Goal: Task Accomplishment & Management: Manage account settings

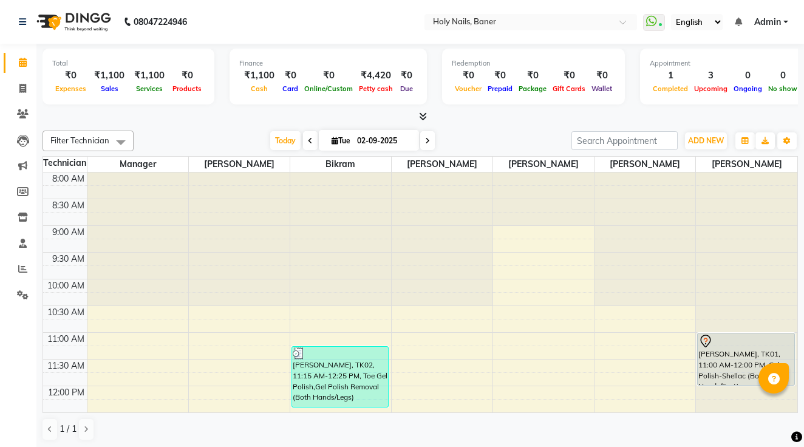
scroll to position [301, 0]
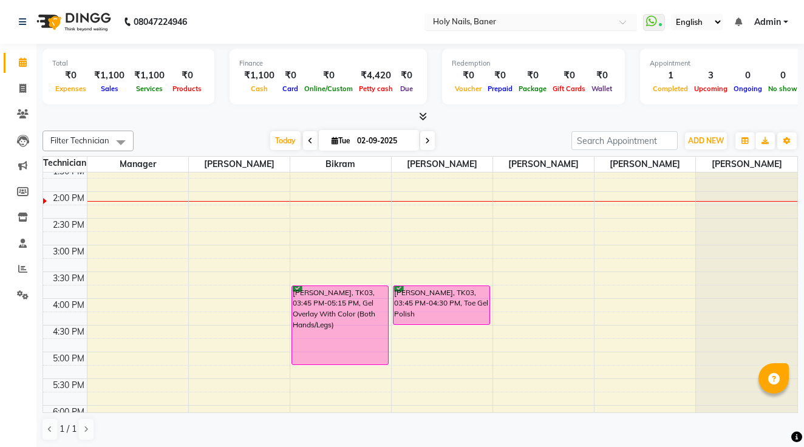
click at [430, 21] on input "text" at bounding box center [518, 23] width 176 height 12
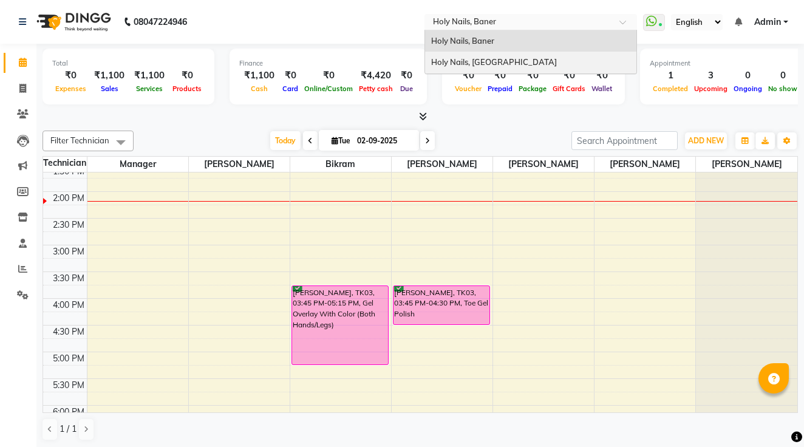
click at [431, 65] on span "Holy Nails, [GEOGRAPHIC_DATA]" at bounding box center [494, 62] width 126 height 10
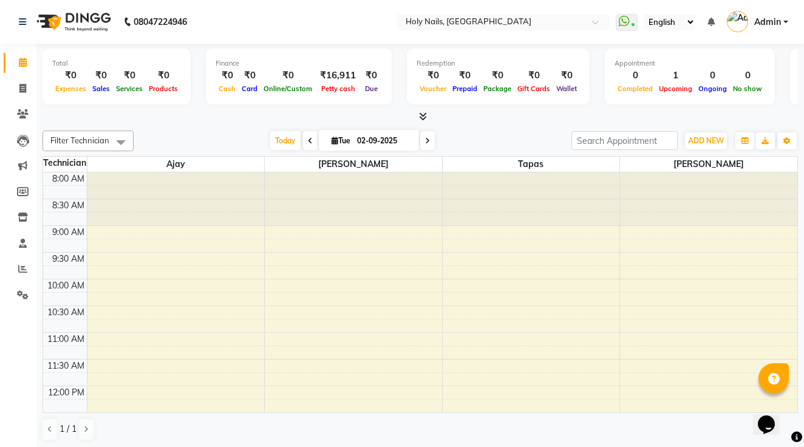
scroll to position [284, 0]
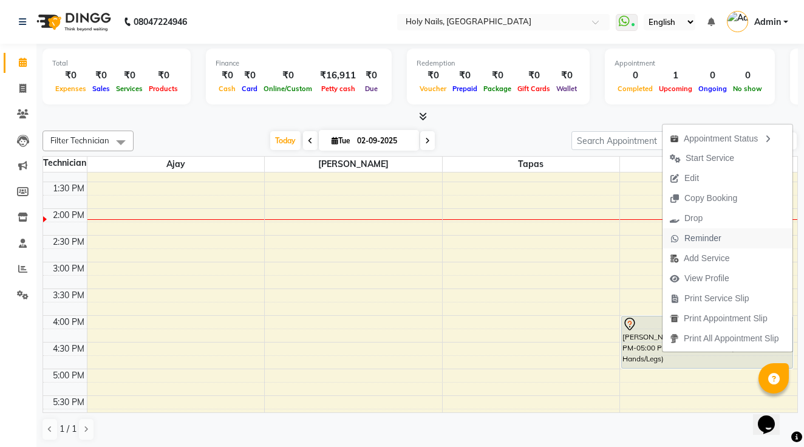
click at [697, 232] on span "Reminder" at bounding box center [702, 238] width 37 height 13
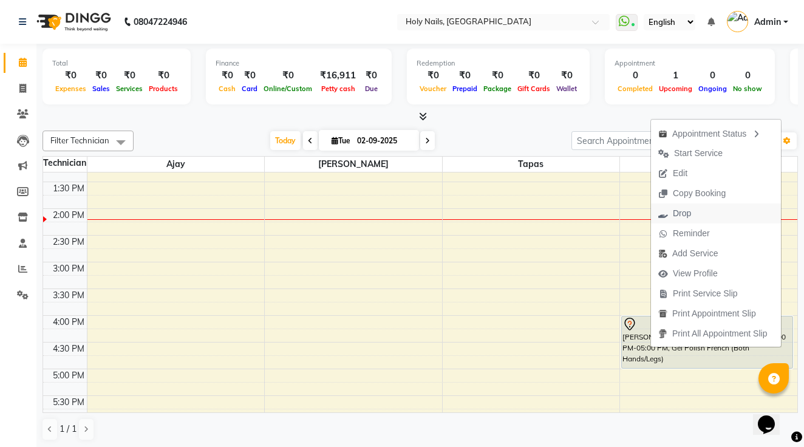
click at [689, 209] on span "Drop" at bounding box center [682, 213] width 18 height 13
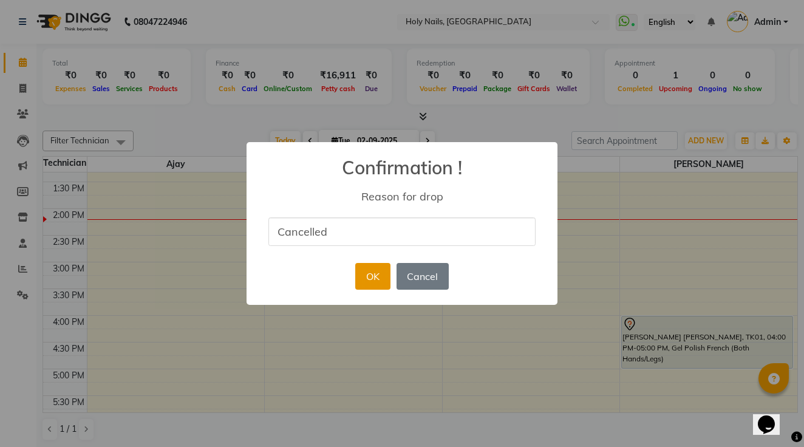
type input "Cancelled"
click at [373, 282] on button "OK" at bounding box center [372, 276] width 35 height 27
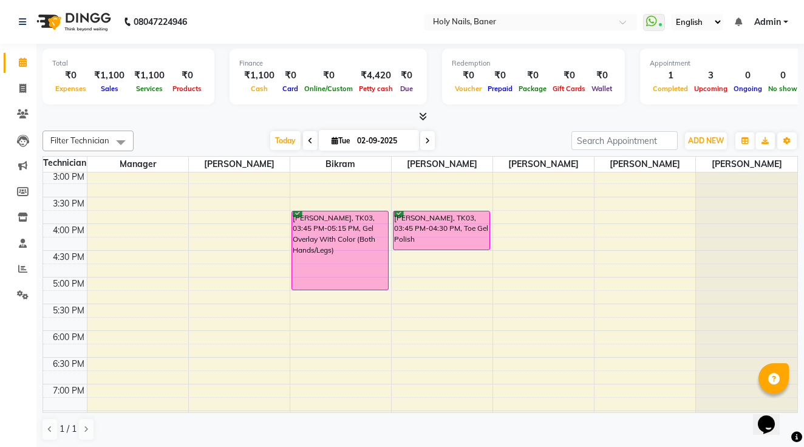
scroll to position [375, 0]
click at [400, 269] on div "8:00 AM 8:30 AM 9:00 AM 9:30 AM 10:00 AM 10:30 AM 11:00 AM 11:30 AM 12:00 PM 12…" at bounding box center [420, 171] width 754 height 747
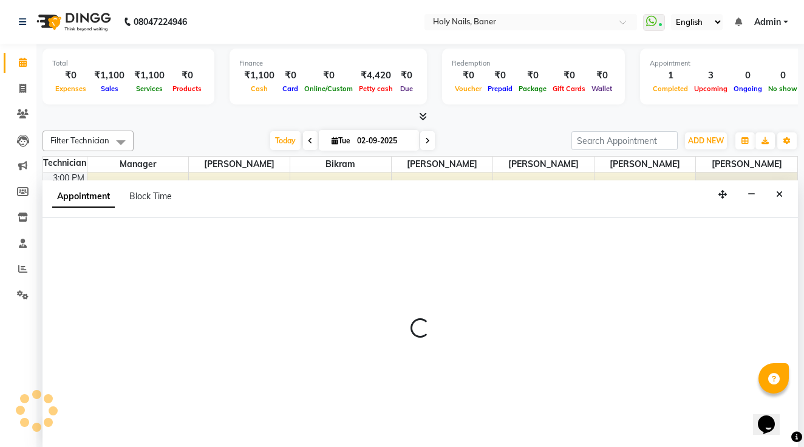
scroll to position [1, 0]
select select "36616"
select select "1005"
select select "tentative"
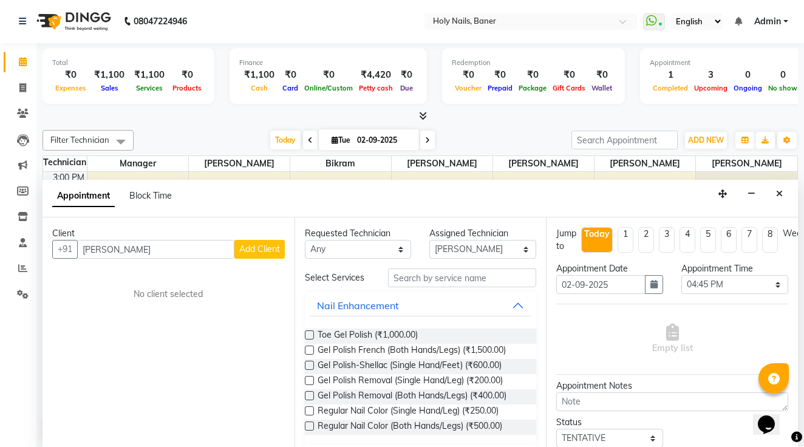
click at [114, 243] on input "Aaditi thakure" at bounding box center [155, 249] width 157 height 19
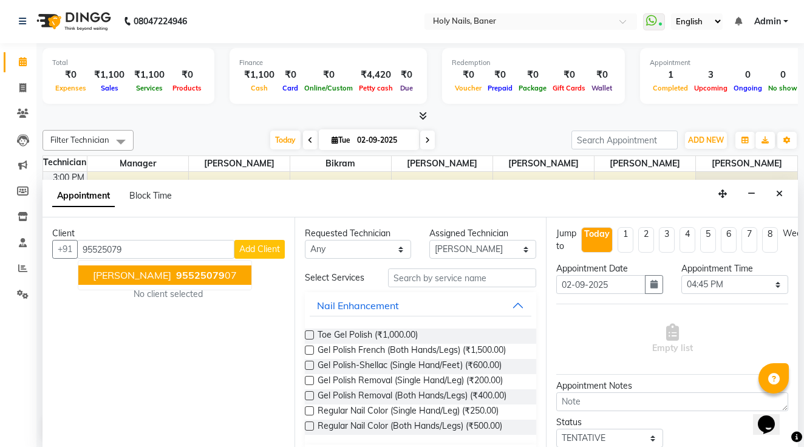
type input "9552507907"
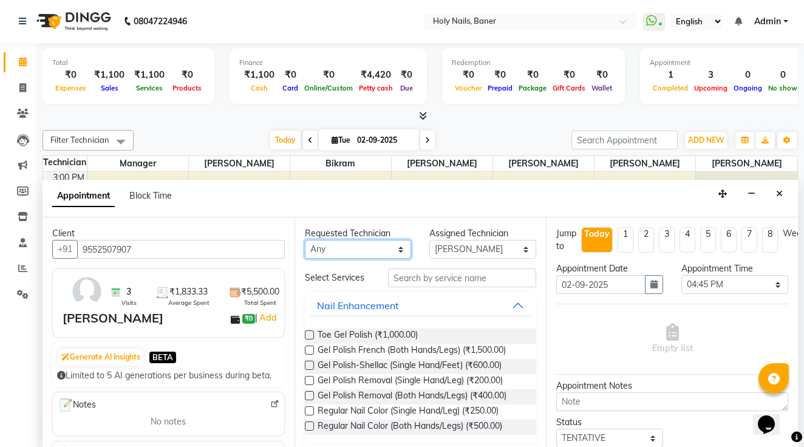
select select "58118"
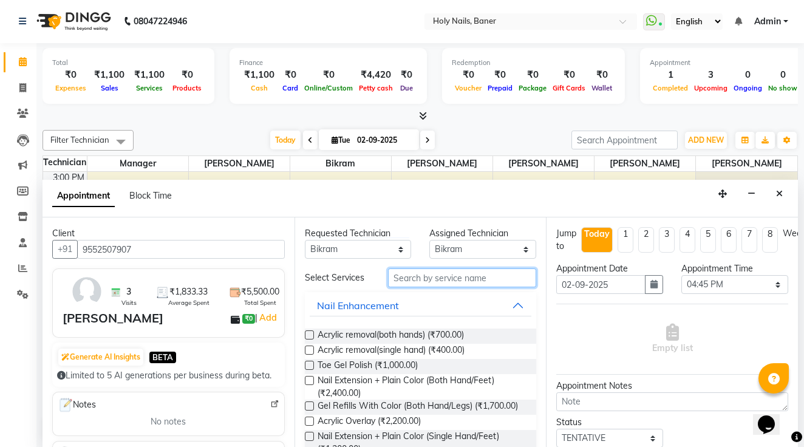
click at [418, 273] on input "text" at bounding box center [462, 277] width 148 height 19
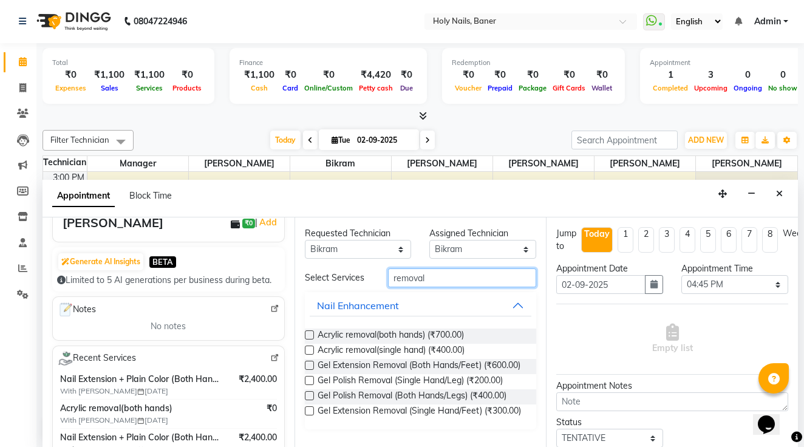
scroll to position [97, 0]
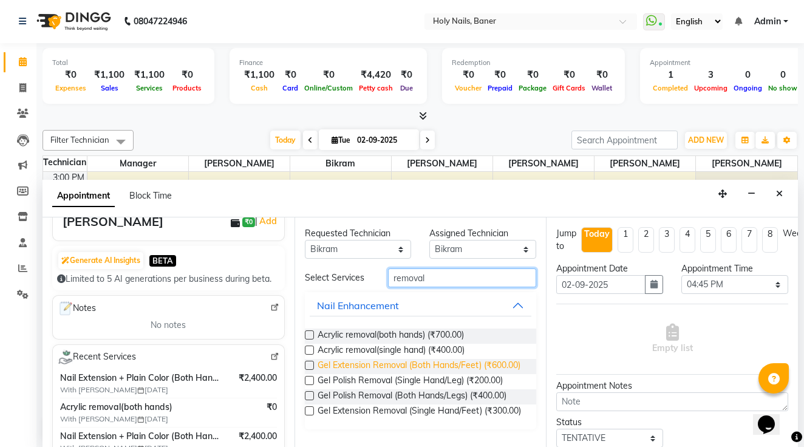
type input "removal"
click at [498, 366] on span "Gel Extension Removal (Both Hands/Feet) (₹600.00)" at bounding box center [418, 366] width 203 height 15
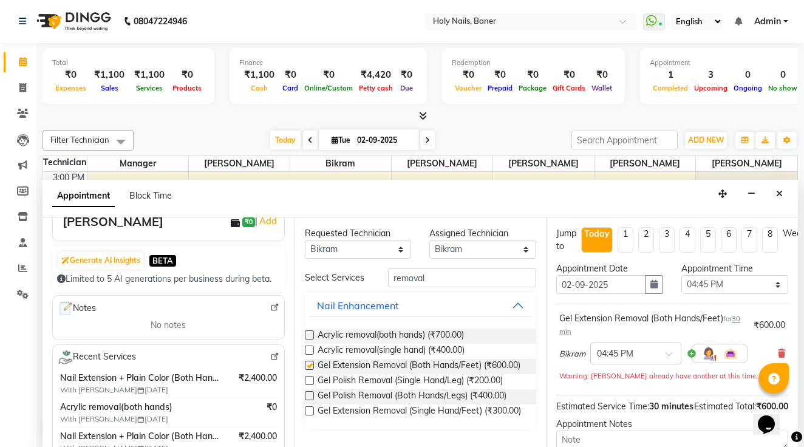
checkbox input "false"
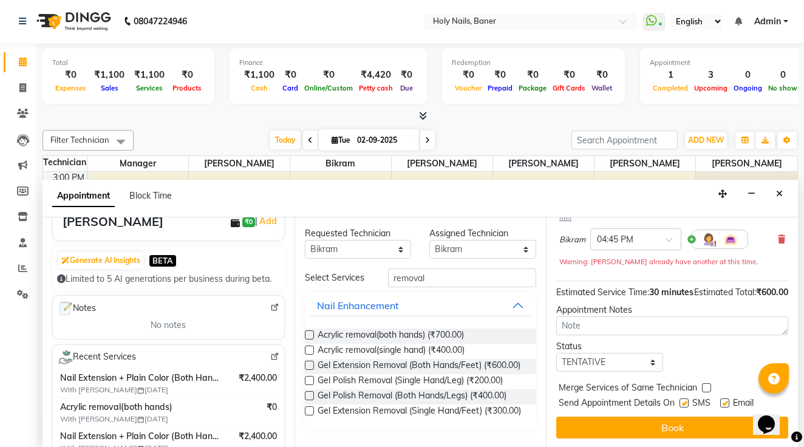
scroll to position [127, 0]
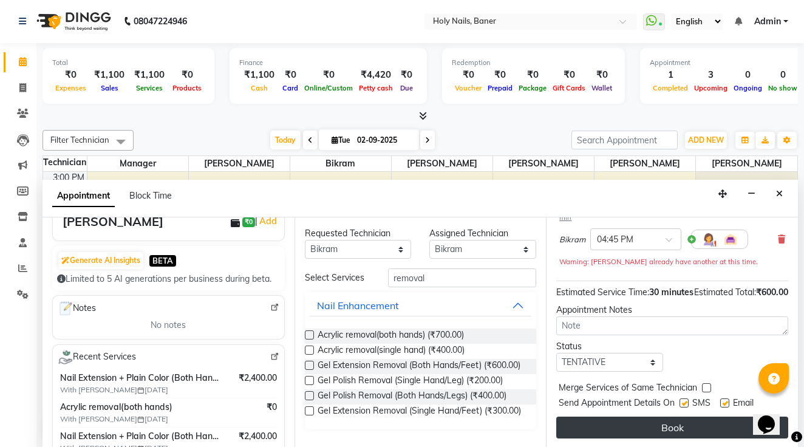
click at [654, 420] on button "Book" at bounding box center [672, 427] width 232 height 22
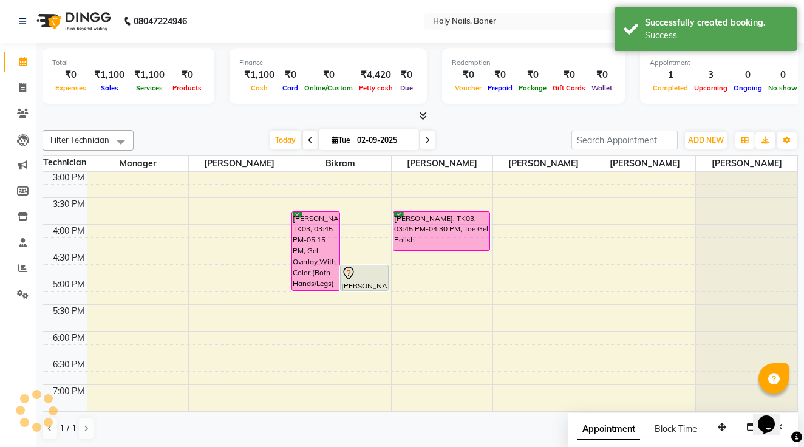
scroll to position [0, 0]
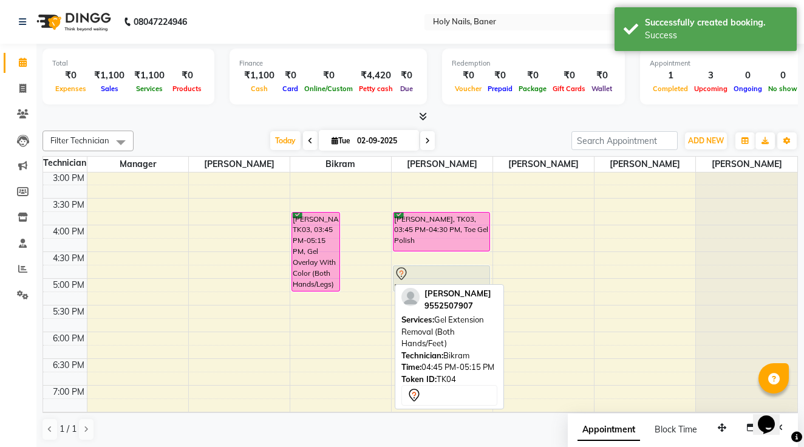
drag, startPoint x: 361, startPoint y: 276, endPoint x: 415, endPoint y: 276, distance: 54.0
click at [415, 276] on tr "Garima Singh, TK03, 03:45 PM-05:15 PM, Gel Overlay With Color (Both Hands/Legs)…" at bounding box center [420, 171] width 754 height 747
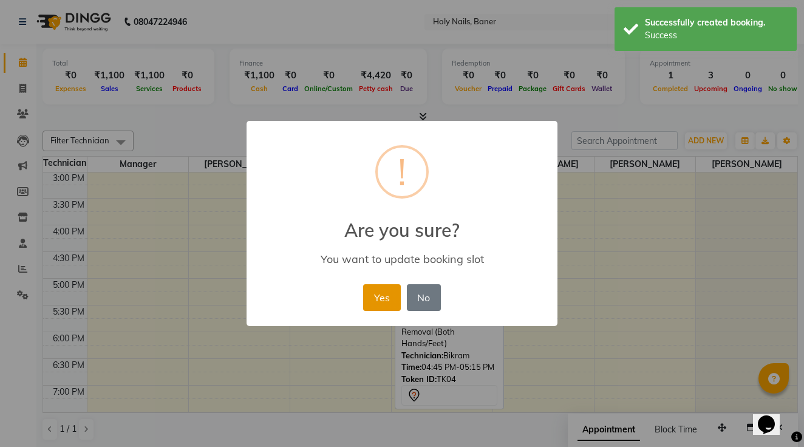
click at [378, 304] on button "Yes" at bounding box center [381, 297] width 37 height 27
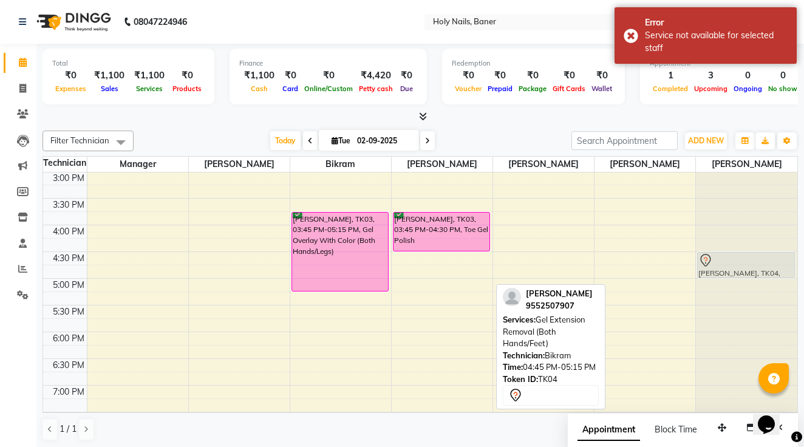
drag, startPoint x: 442, startPoint y: 271, endPoint x: 736, endPoint y: 254, distance: 294.3
click at [736, 254] on tr "Sudha Kailet, TK02, 11:15 AM-12:25 PM, Toe Gel Polish,Gel Polish Removal (Both …" at bounding box center [420, 171] width 754 height 747
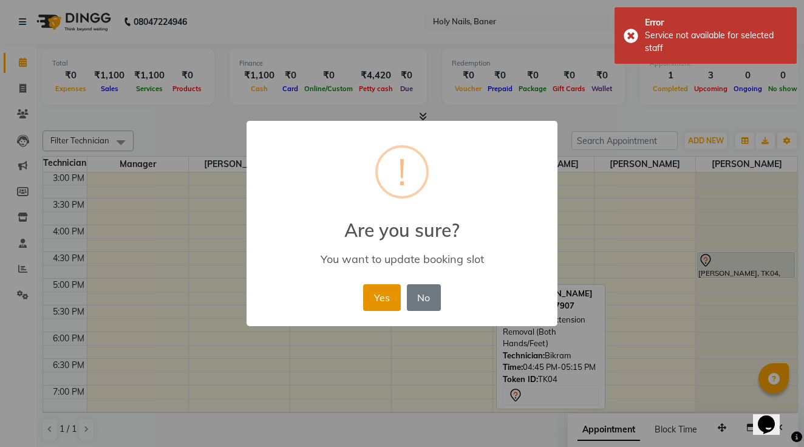
click at [377, 294] on button "Yes" at bounding box center [381, 297] width 37 height 27
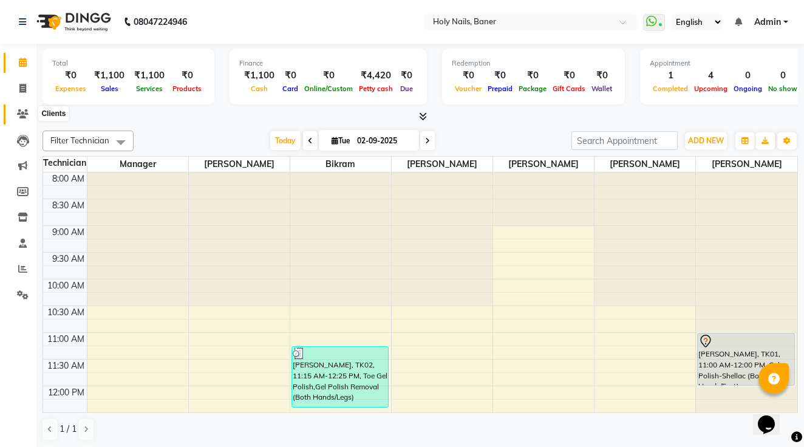
click at [21, 111] on icon at bounding box center [23, 113] width 12 height 9
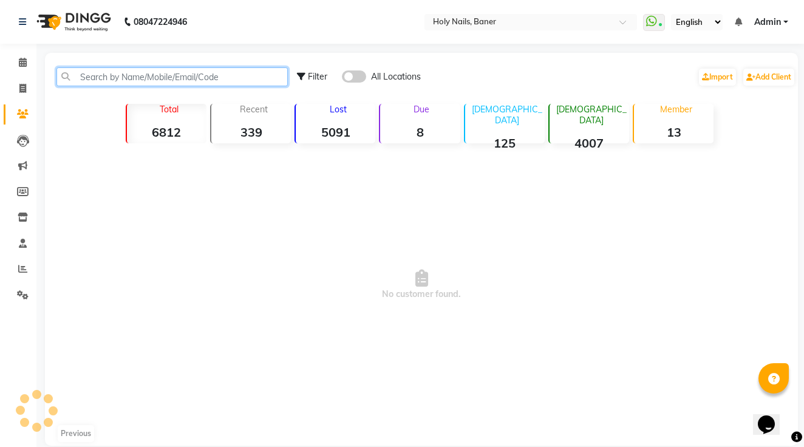
click at [141, 74] on input "text" at bounding box center [171, 76] width 231 height 19
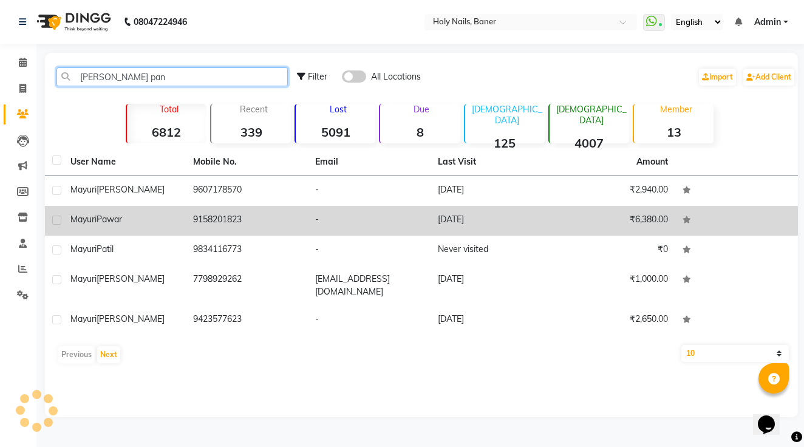
type input "[PERSON_NAME] pan"
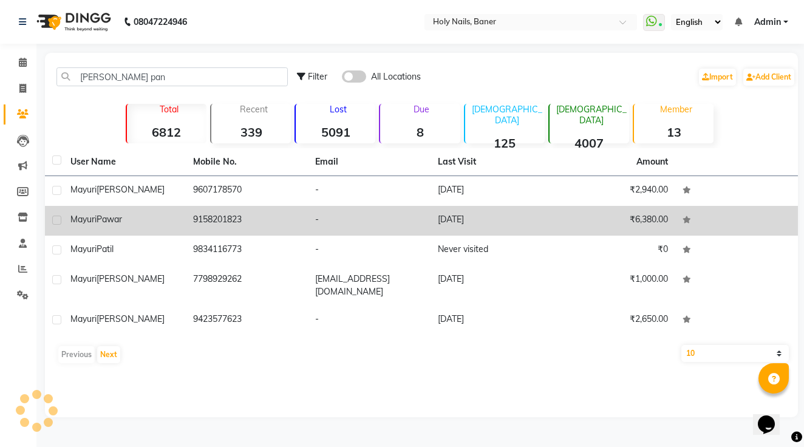
click at [154, 225] on div "[PERSON_NAME]" at bounding box center [124, 219] width 108 height 13
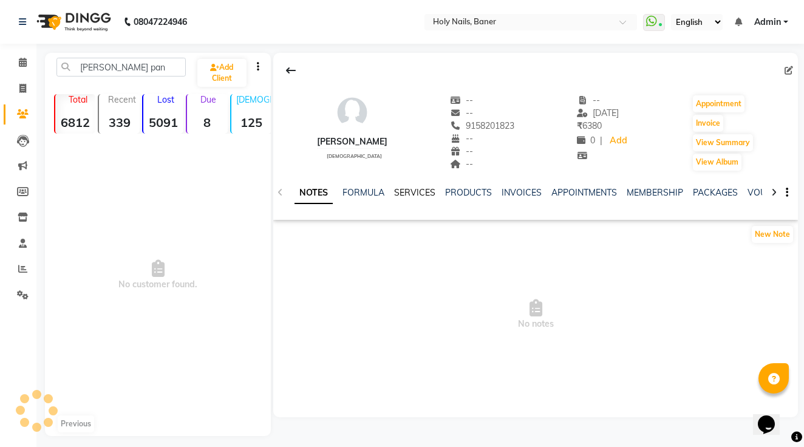
click at [417, 197] on link "SERVICES" at bounding box center [414, 192] width 41 height 11
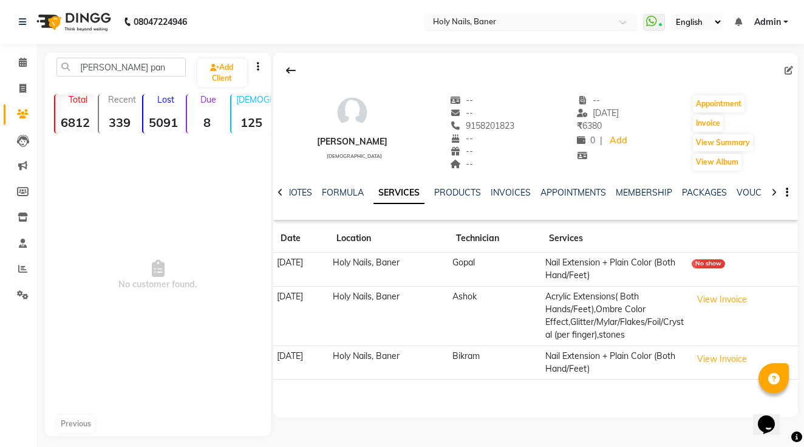
click at [430, 21] on input "text" at bounding box center [518, 23] width 176 height 12
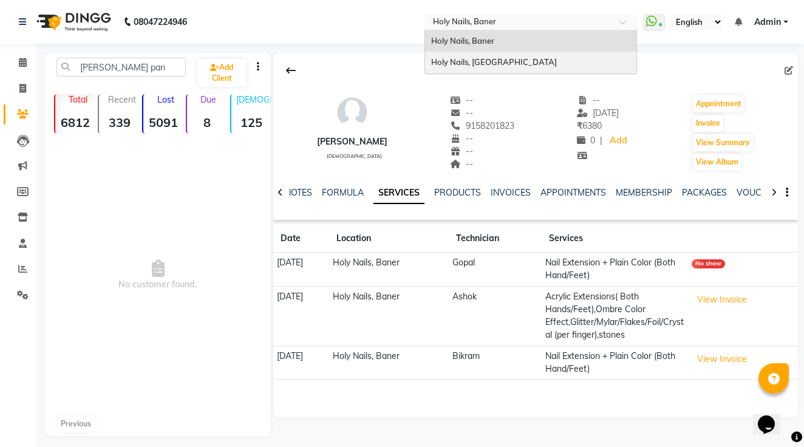
click at [431, 65] on span "Holy Nails, [GEOGRAPHIC_DATA]" at bounding box center [494, 62] width 126 height 10
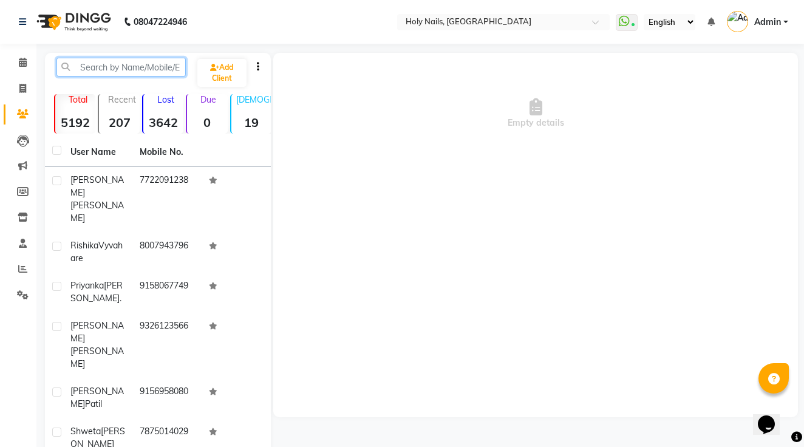
click at [106, 70] on input "text" at bounding box center [120, 67] width 129 height 19
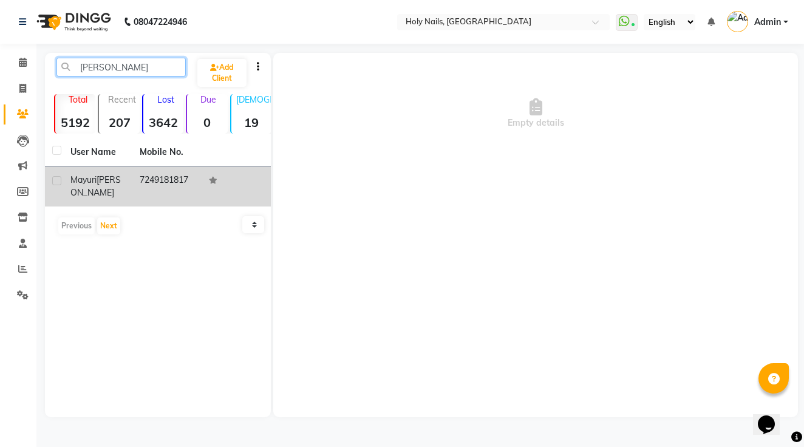
type input "Mayuri panwar"
click at [100, 187] on span "Panwar" at bounding box center [95, 186] width 50 height 24
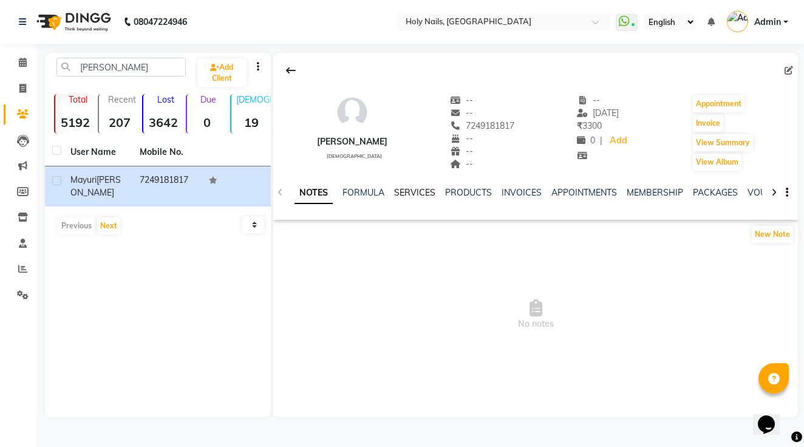
click at [413, 195] on link "SERVICES" at bounding box center [414, 192] width 41 height 11
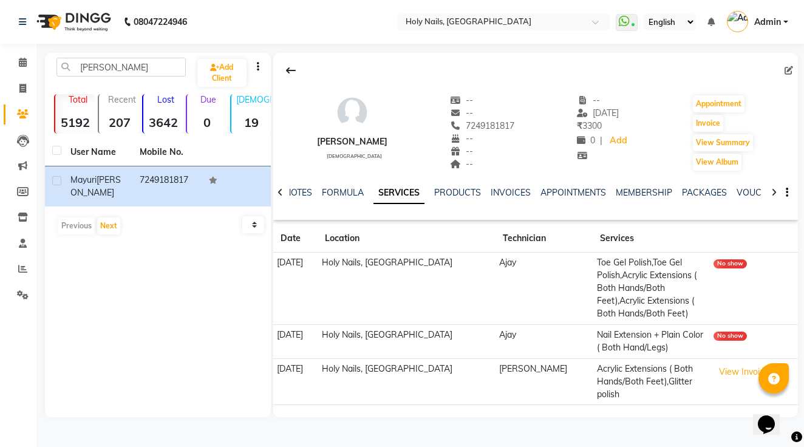
click at [409, 373] on td "Holy Nails, [GEOGRAPHIC_DATA]" at bounding box center [406, 381] width 178 height 47
click at [566, 383] on td "[PERSON_NAME]" at bounding box center [543, 381] width 97 height 47
click at [628, 388] on td "Acrylic Extensions ( Both Hands/Both Feet),Glitter polish" at bounding box center [650, 381] width 117 height 47
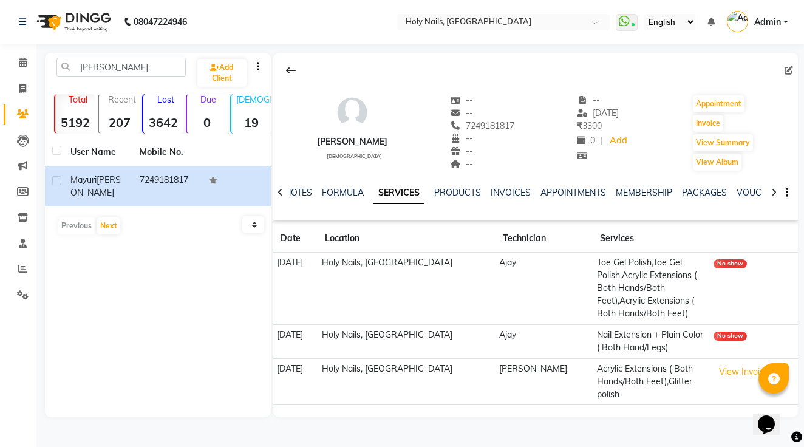
click at [628, 388] on td "Acrylic Extensions ( Both Hands/Both Feet),Glitter polish" at bounding box center [650, 381] width 117 height 47
click at [576, 381] on td "[PERSON_NAME]" at bounding box center [543, 381] width 97 height 47
click at [328, 141] on div "Mayuri Panwar" at bounding box center [352, 141] width 70 height 13
drag, startPoint x: 328, startPoint y: 141, endPoint x: 370, endPoint y: 141, distance: 41.9
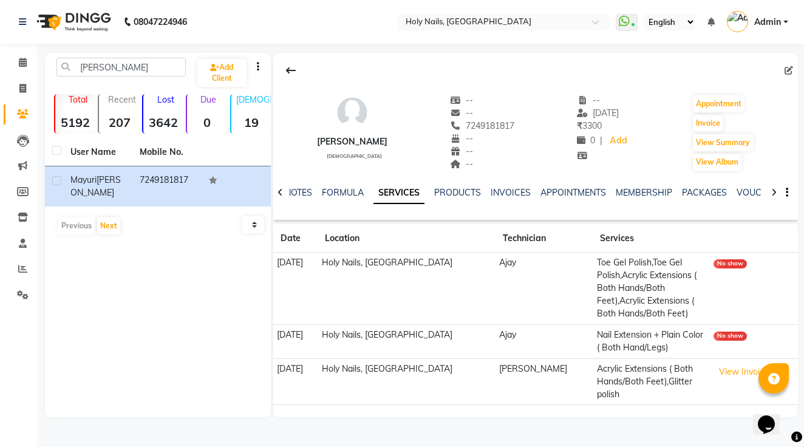
click at [370, 141] on div "Mayuri Panwar" at bounding box center [352, 141] width 70 height 13
